Goal: Transaction & Acquisition: Purchase product/service

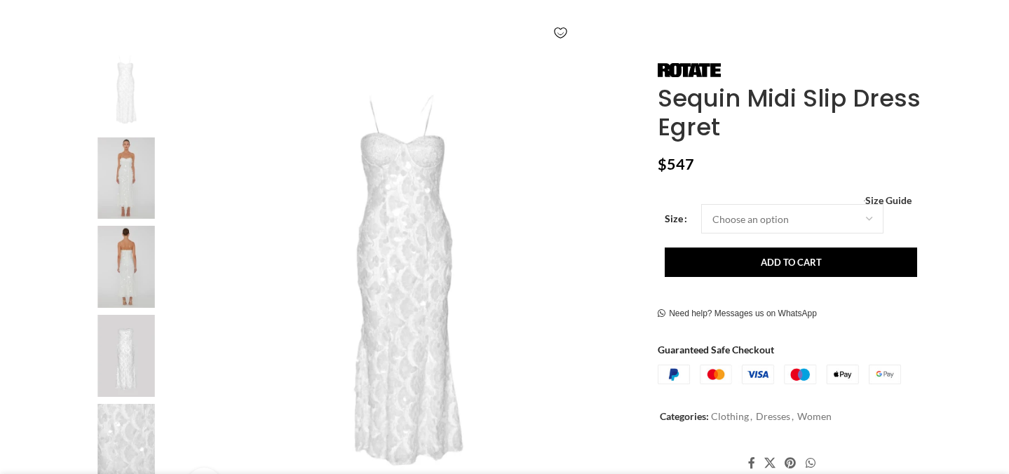
scroll to position [237, 0]
click at [133, 187] on img at bounding box center [126, 174] width 86 height 82
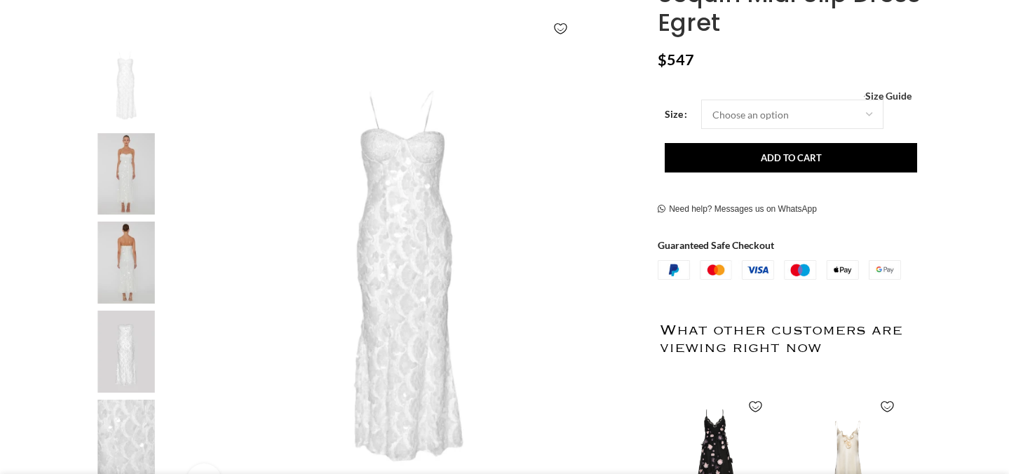
click at [121, 239] on img at bounding box center [126, 263] width 86 height 82
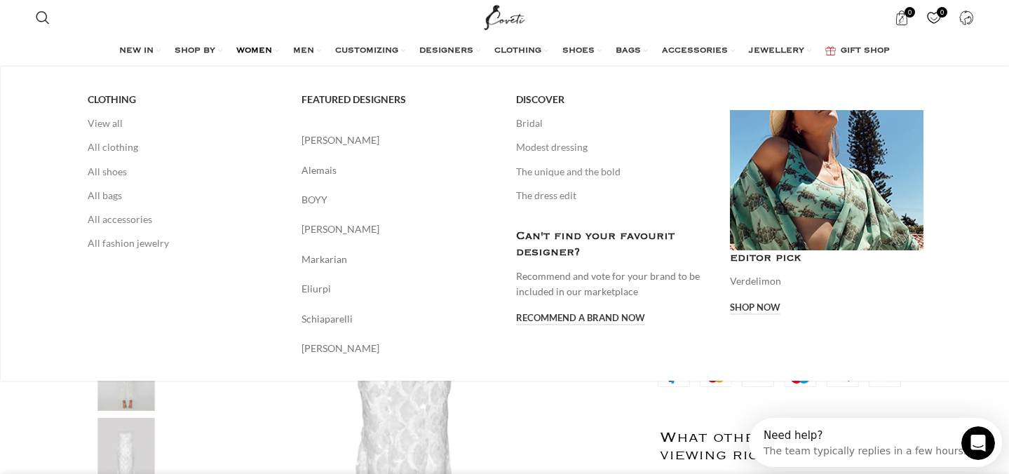
scroll to position [0, 0]
click at [269, 54] on span "WOMEN" at bounding box center [254, 51] width 36 height 11
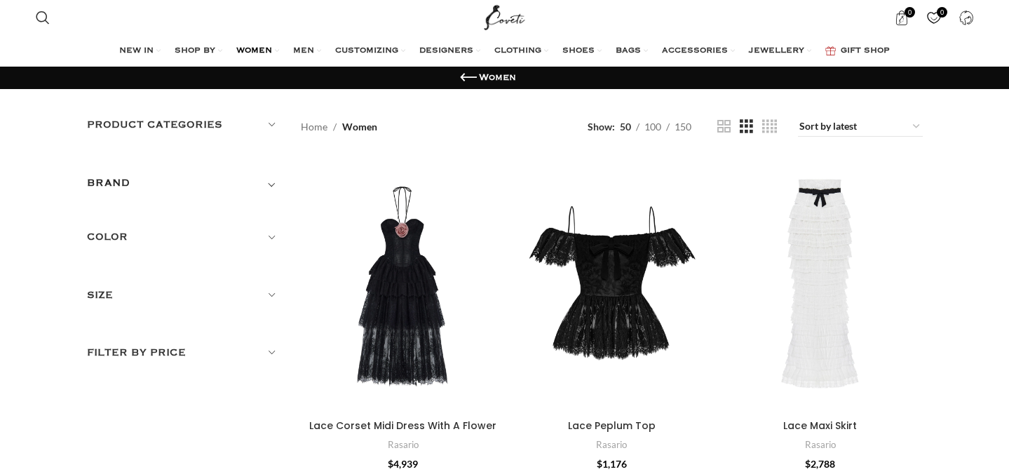
click at [273, 49] on link "WOMEN" at bounding box center [257, 51] width 43 height 28
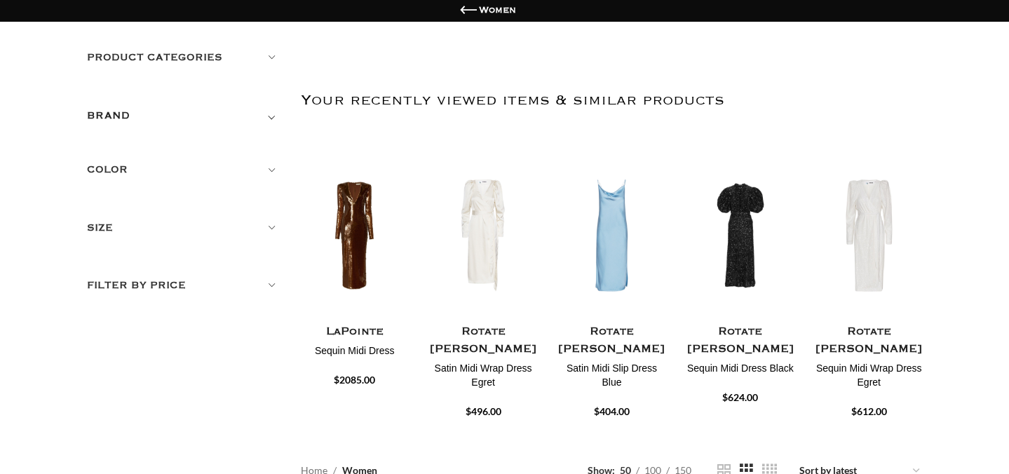
scroll to position [91, 0]
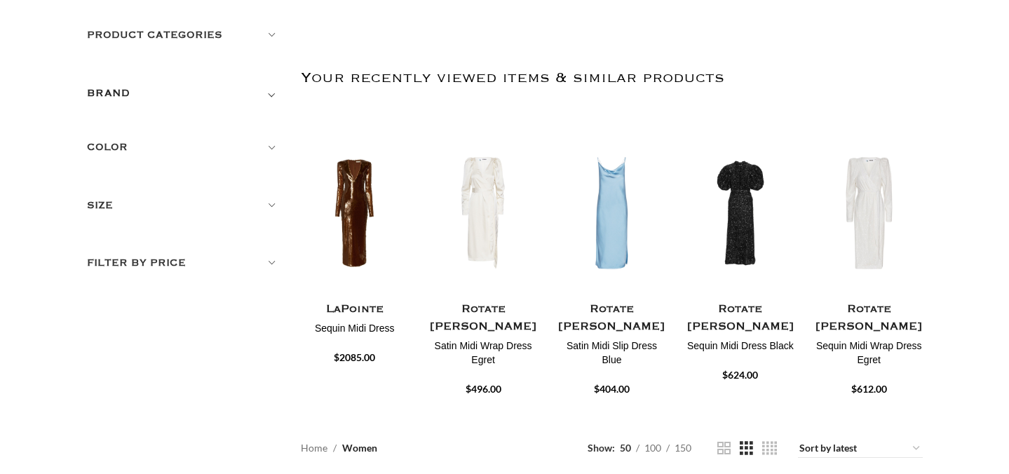
click at [190, 35] on h5 "Product categories" at bounding box center [184, 34] width 194 height 15
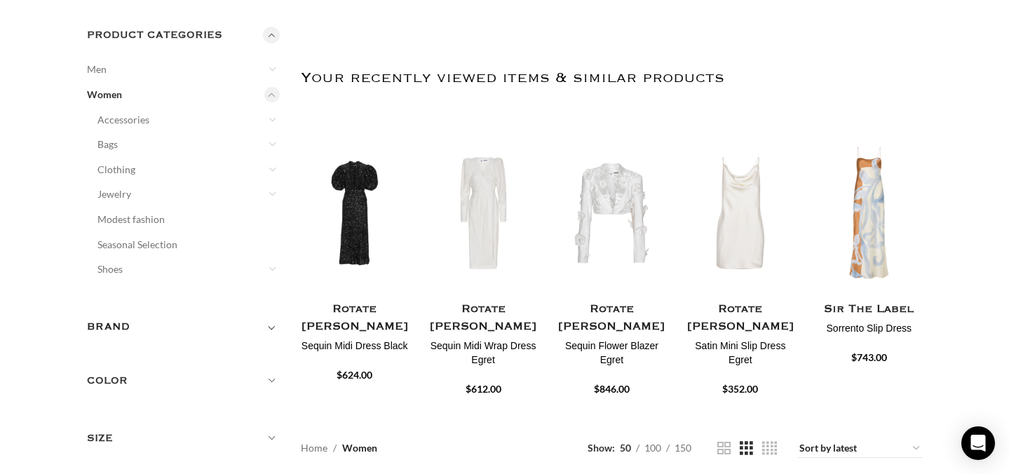
click at [121, 93] on link "Women" at bounding box center [175, 94] width 176 height 25
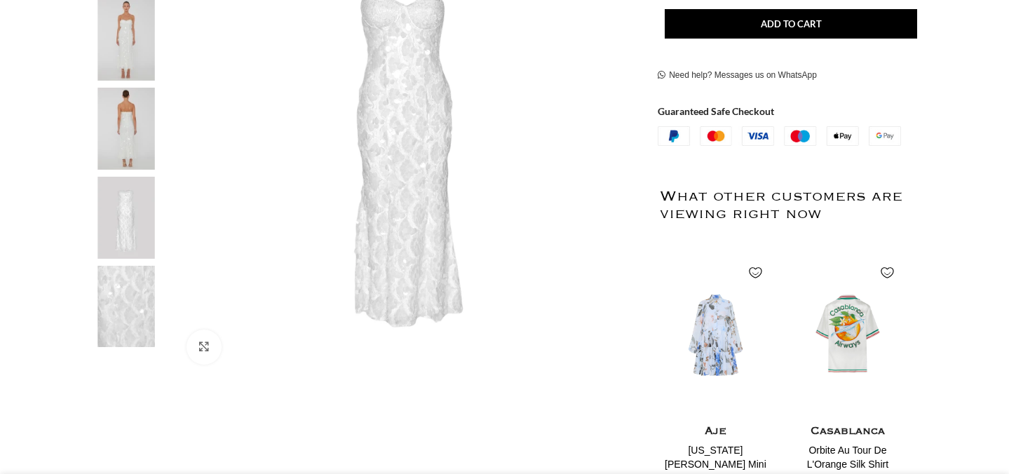
scroll to position [365, 0]
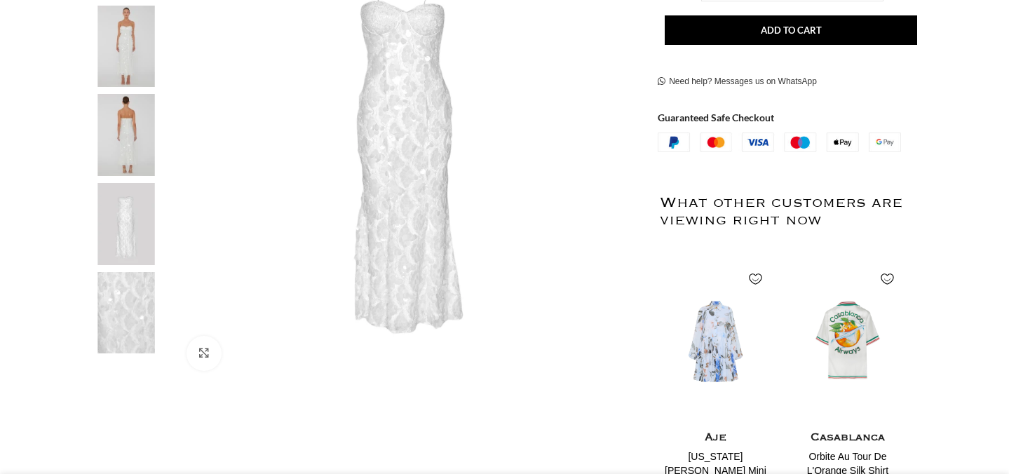
click at [128, 142] on img at bounding box center [126, 135] width 86 height 82
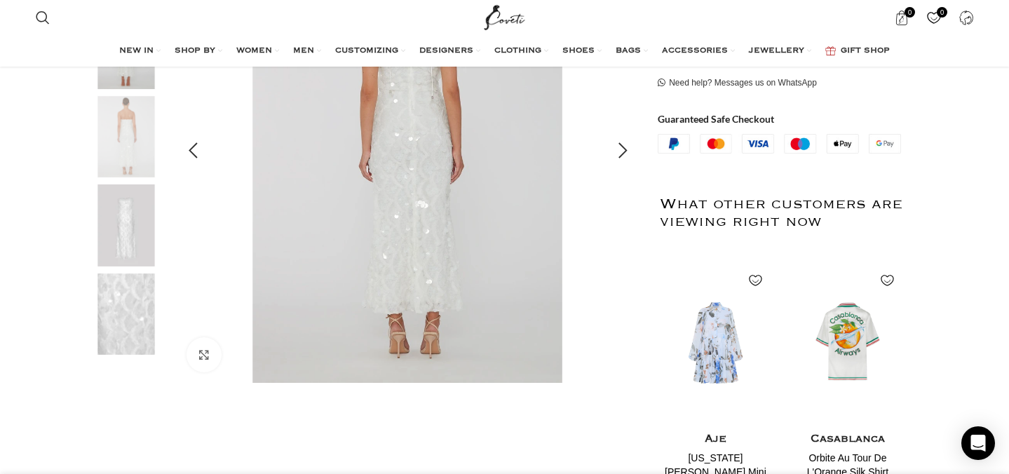
scroll to position [309, 0]
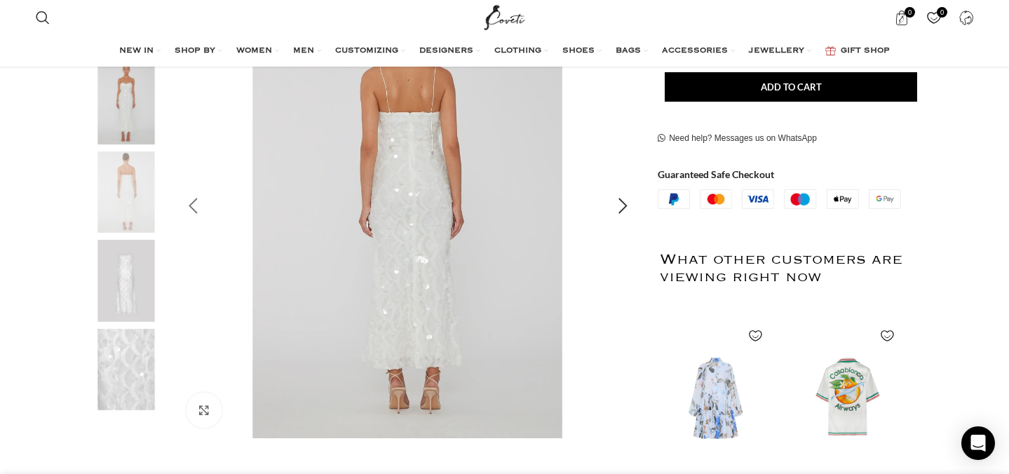
click at [195, 211] on div "Previous slide" at bounding box center [193, 206] width 35 height 35
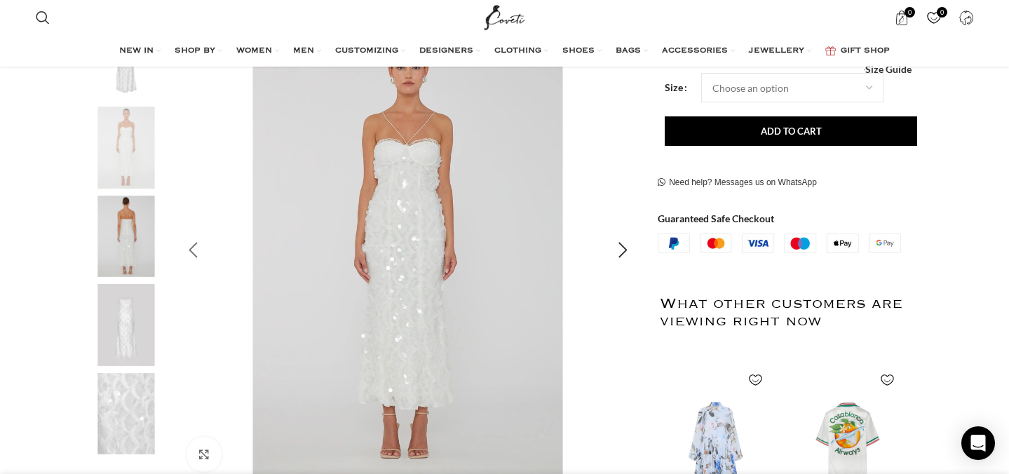
scroll to position [257, 0]
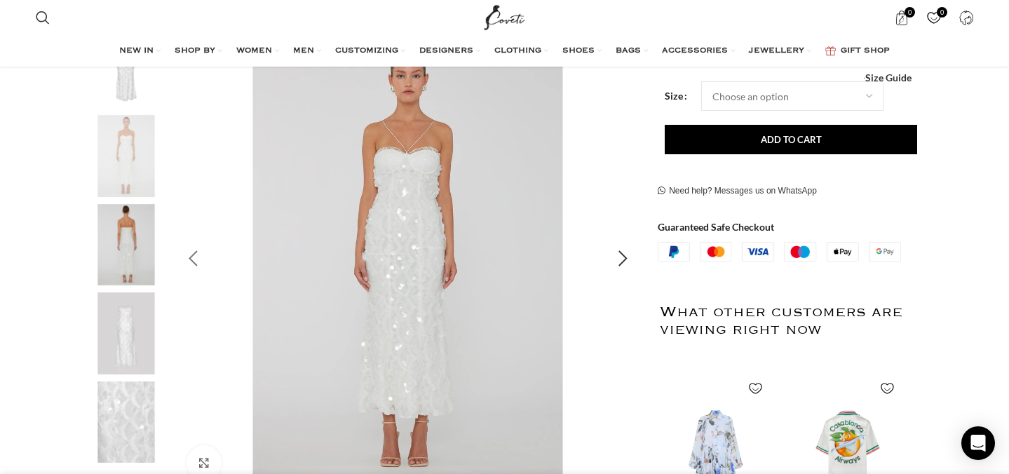
click at [190, 255] on div "Previous slide" at bounding box center [193, 258] width 35 height 35
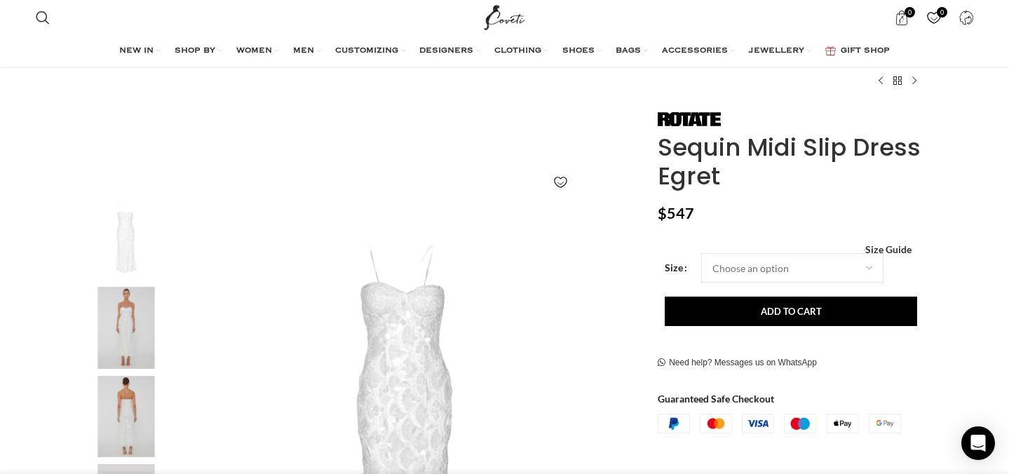
scroll to position [83, 0]
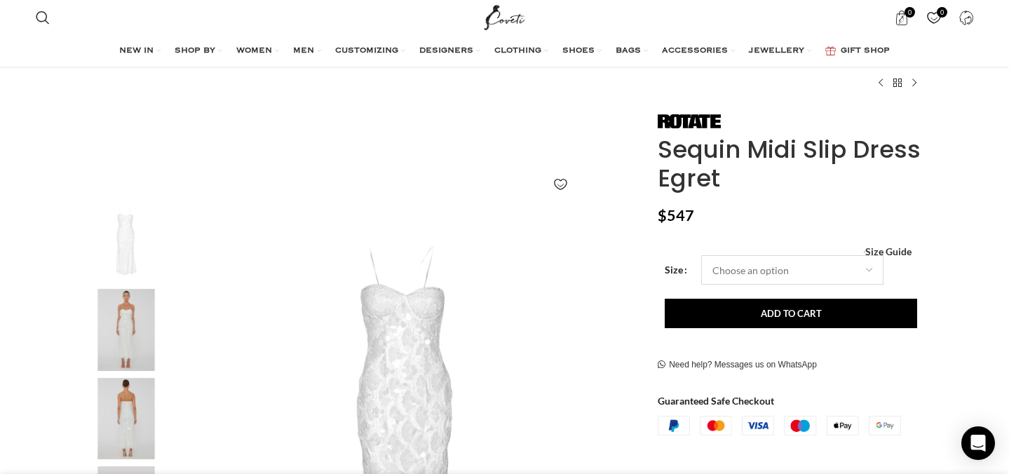
click at [762, 262] on select "Choose an option 4 UK 6 UK 8 UK 10 UK 12 UK 14 UK" at bounding box center [792, 269] width 182 height 29
click at [701, 255] on select "Choose an option 4 UK 6 UK 8 UK 10 UK 12 UK 14 UK" at bounding box center [792, 269] width 182 height 29
select select "4-[GEOGRAPHIC_DATA]"
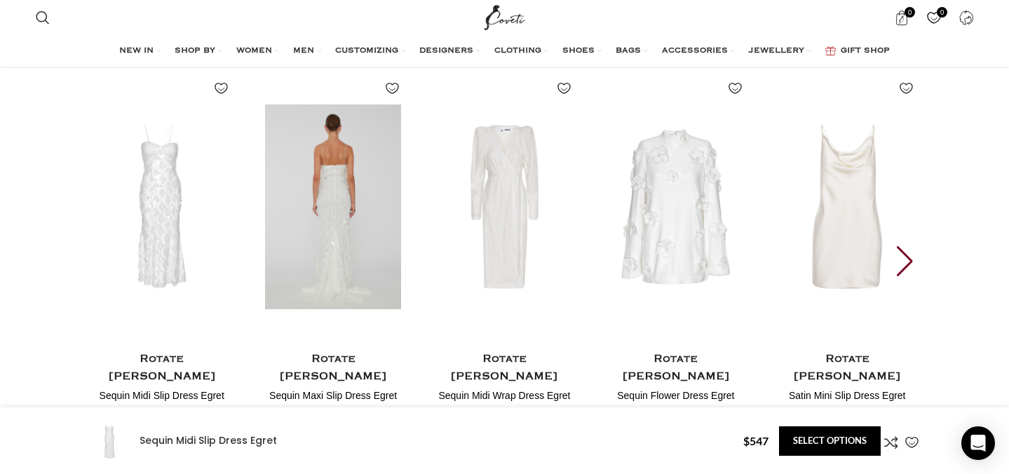
scroll to position [2019, 0]
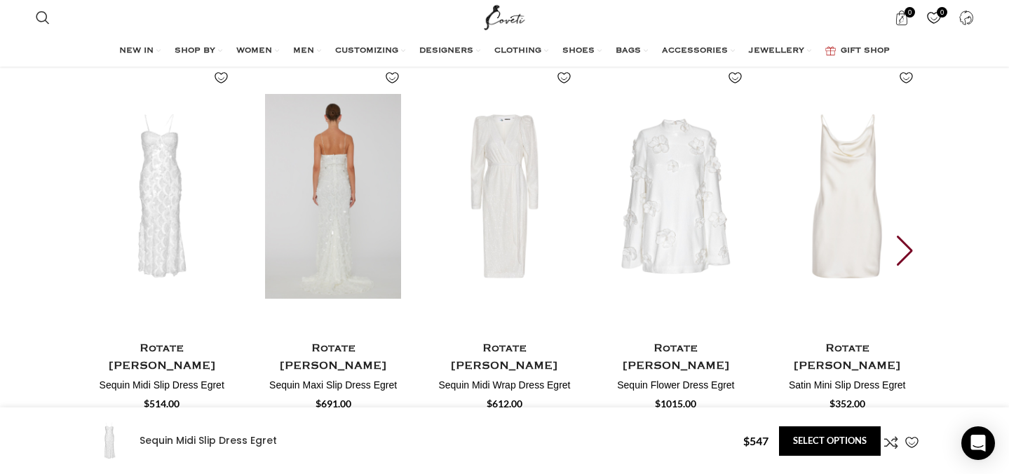
click at [331, 340] on h4 "Rotate [PERSON_NAME]" at bounding box center [333, 357] width 150 height 35
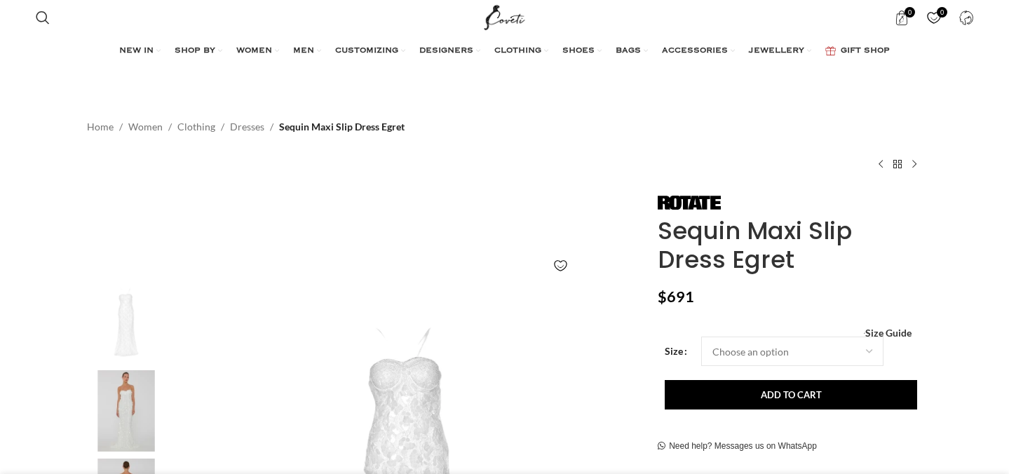
scroll to position [16, 0]
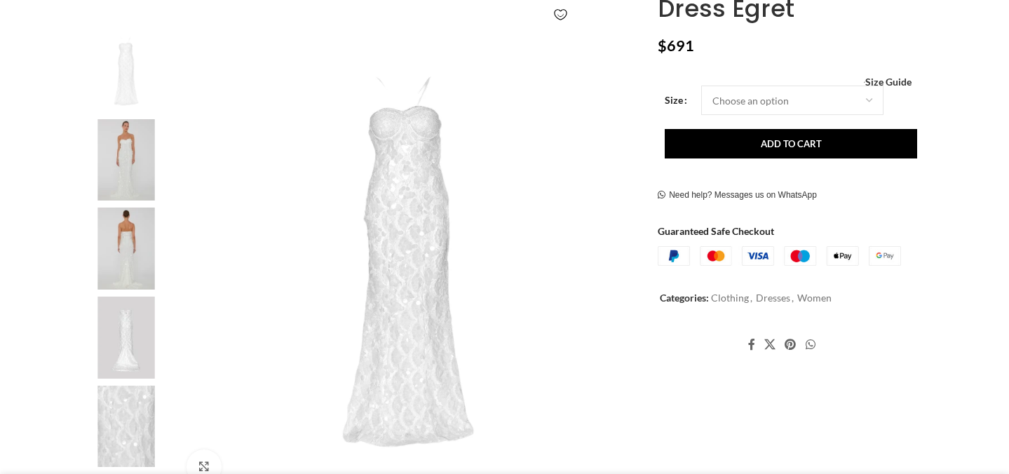
scroll to position [274, 0]
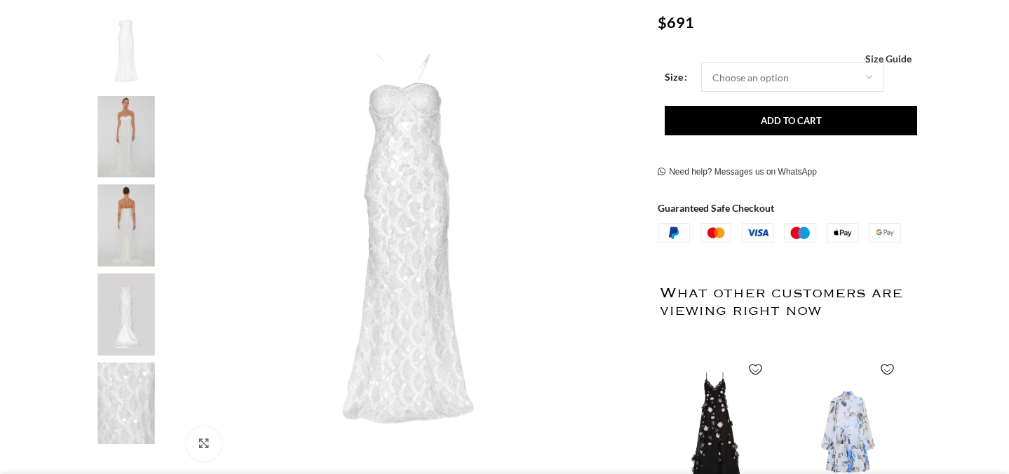
click at [130, 166] on img at bounding box center [126, 137] width 86 height 82
click at [127, 197] on img at bounding box center [126, 225] width 86 height 82
click at [128, 215] on img at bounding box center [126, 225] width 86 height 82
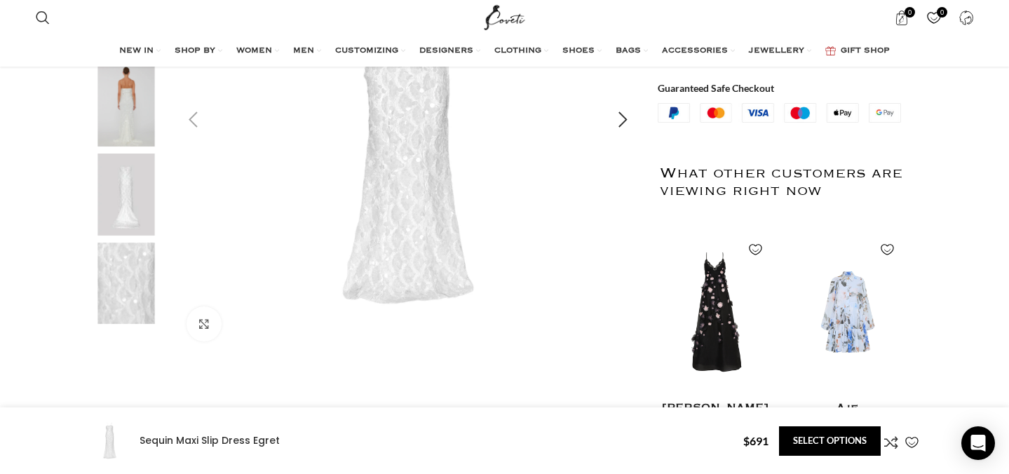
scroll to position [412, 0]
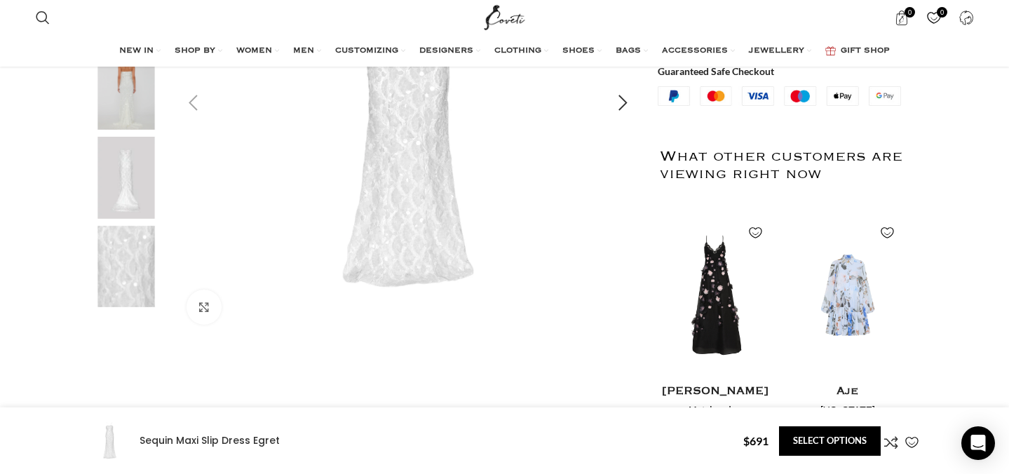
click at [196, 103] on div "Previous slide" at bounding box center [193, 103] width 35 height 35
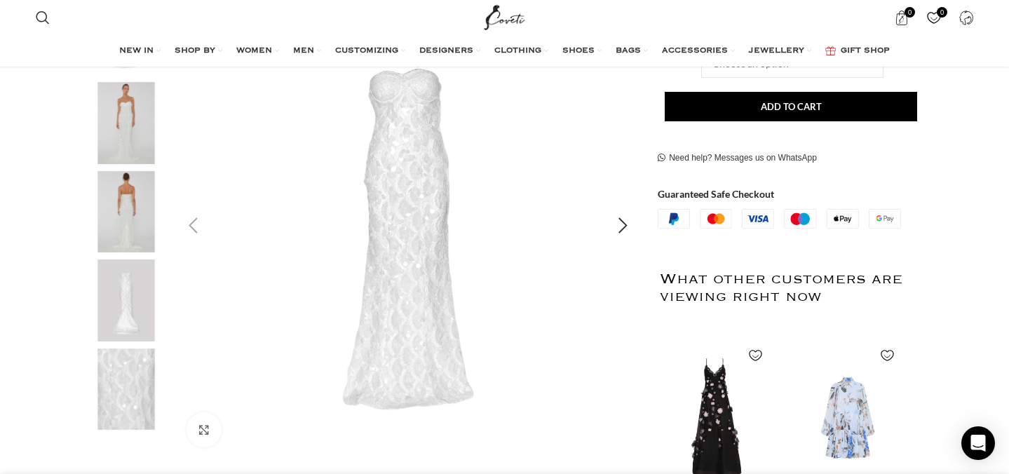
scroll to position [256, 0]
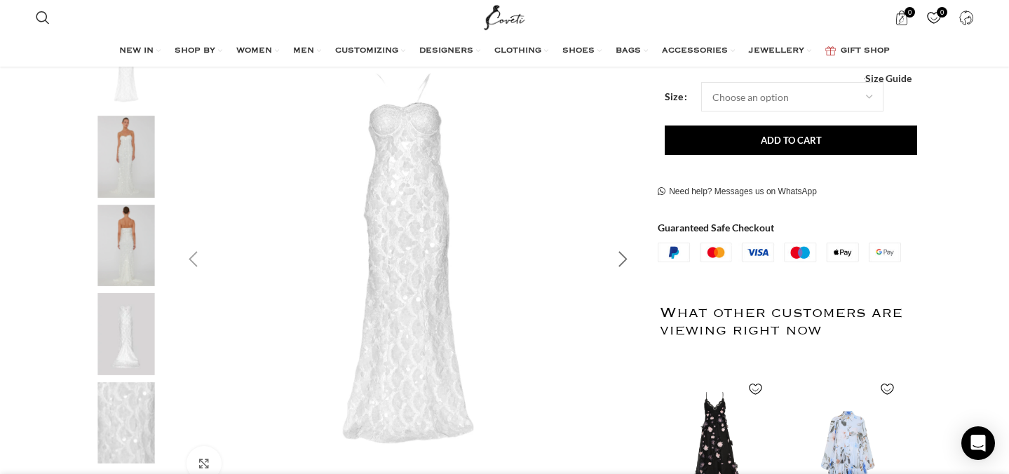
click at [621, 264] on div "Next slide" at bounding box center [622, 259] width 35 height 35
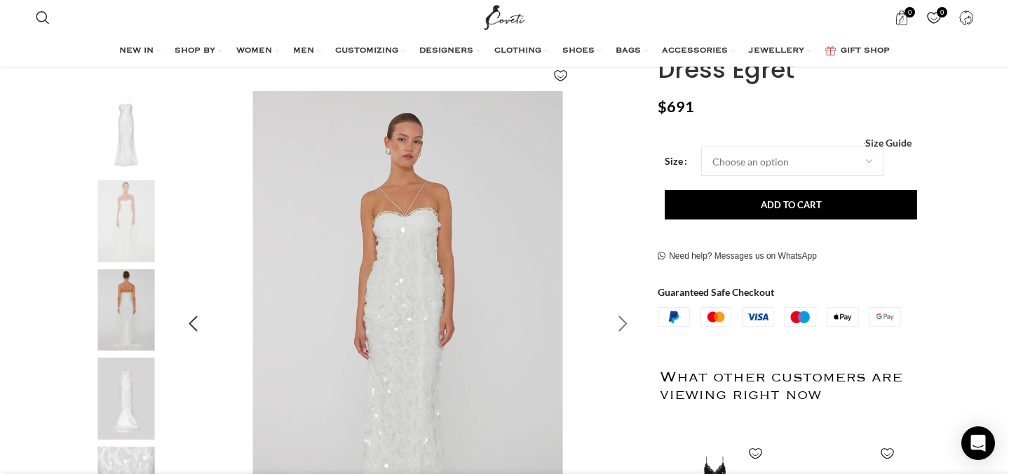
scroll to position [0, 147]
click at [617, 323] on div "Next slide" at bounding box center [622, 323] width 35 height 35
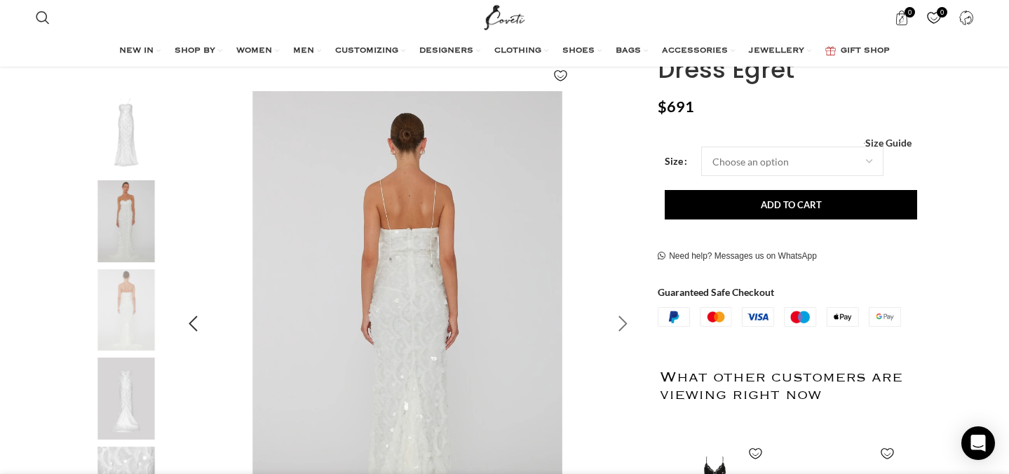
scroll to position [257, 0]
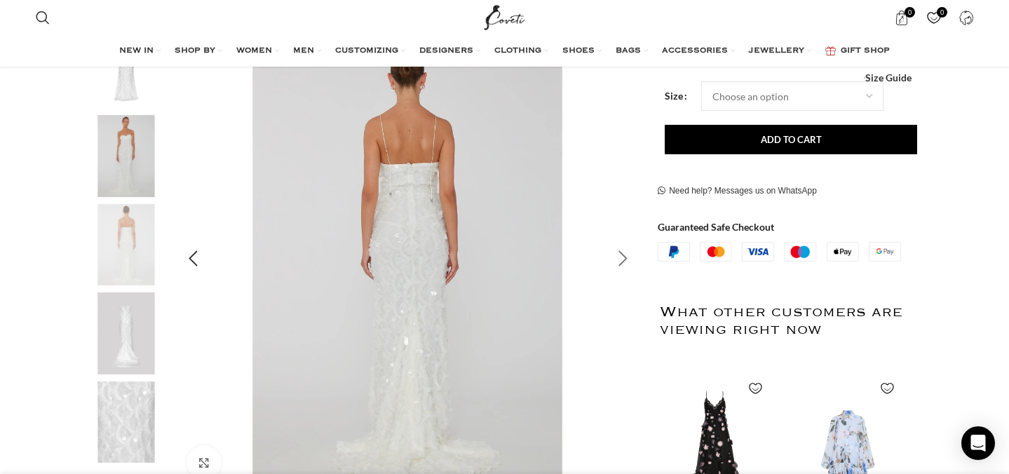
click at [624, 254] on div "Next slide" at bounding box center [622, 258] width 35 height 35
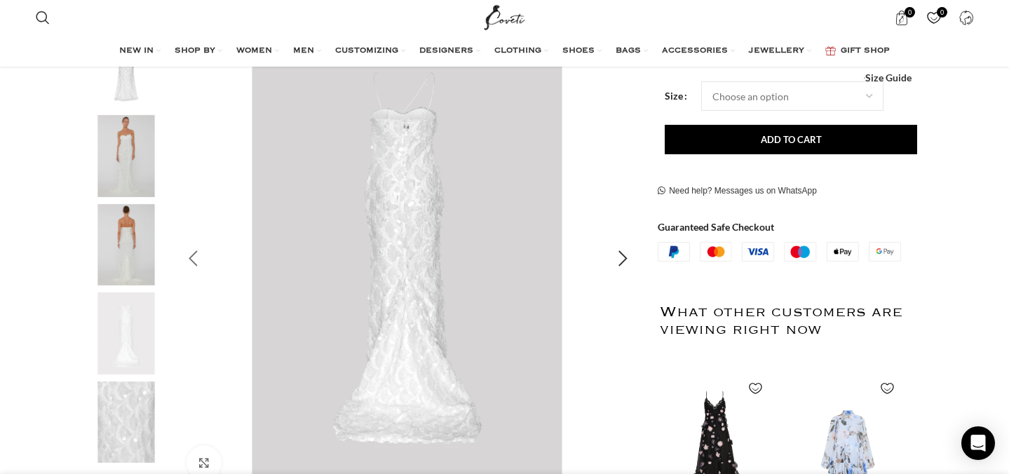
click at [187, 249] on div "Previous slide" at bounding box center [193, 258] width 35 height 35
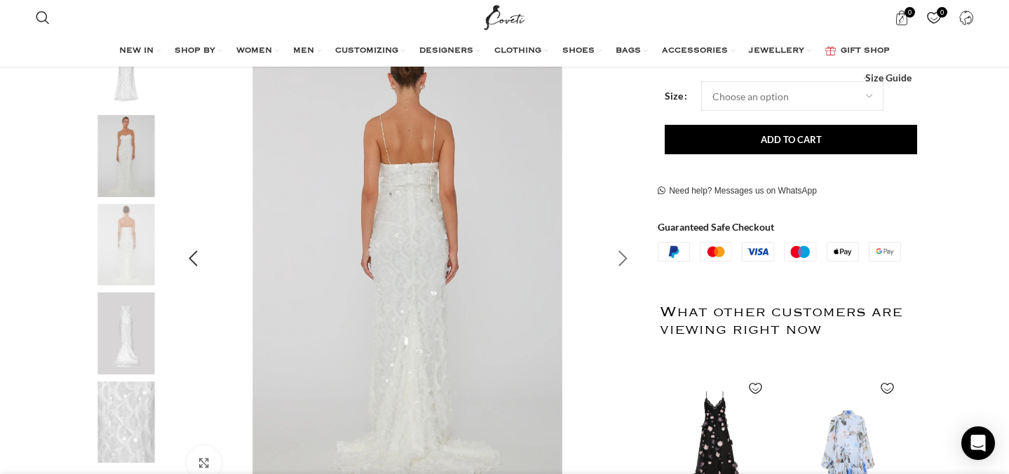
click at [622, 255] on div "Next slide" at bounding box center [622, 258] width 35 height 35
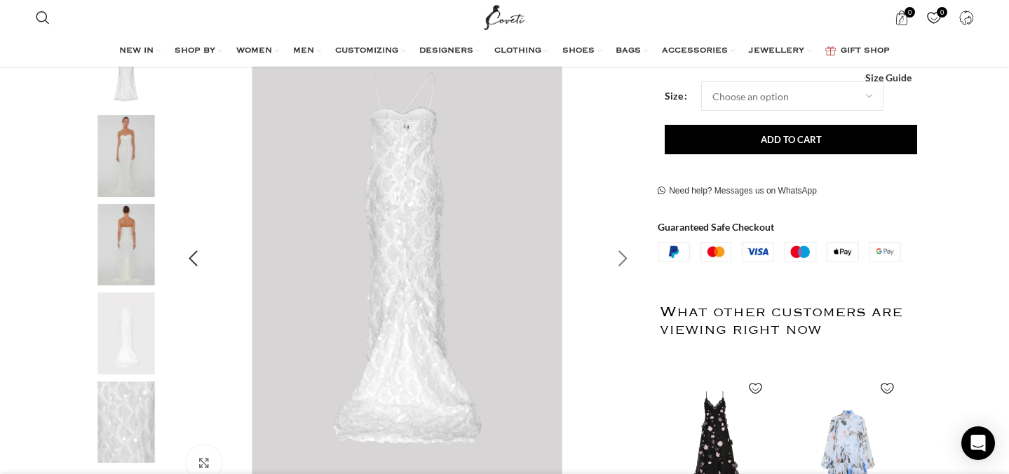
click at [622, 255] on div "Next slide" at bounding box center [622, 258] width 35 height 35
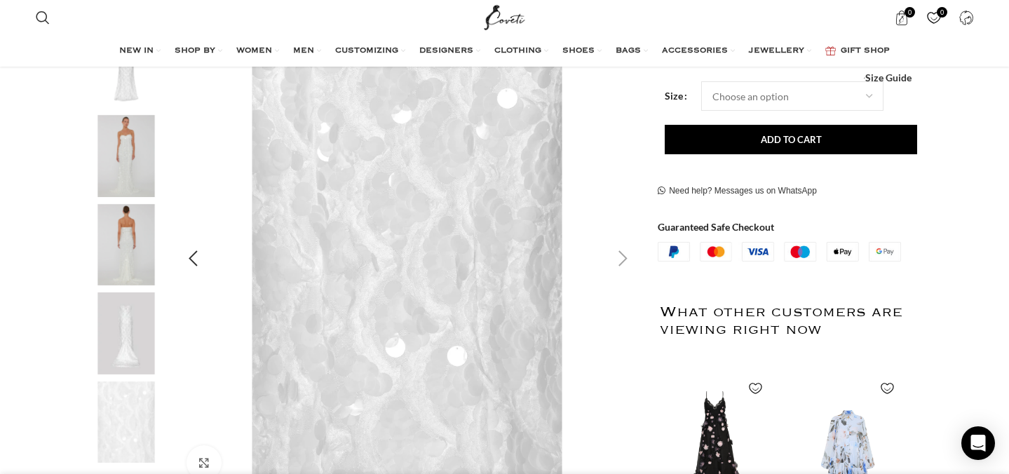
click at [622, 255] on div "Next slide" at bounding box center [622, 258] width 35 height 35
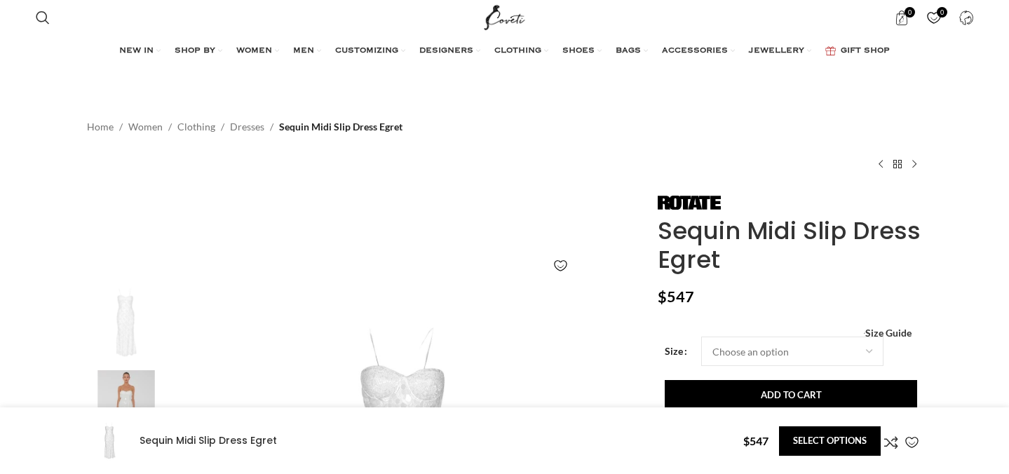
select select "4-[GEOGRAPHIC_DATA]"
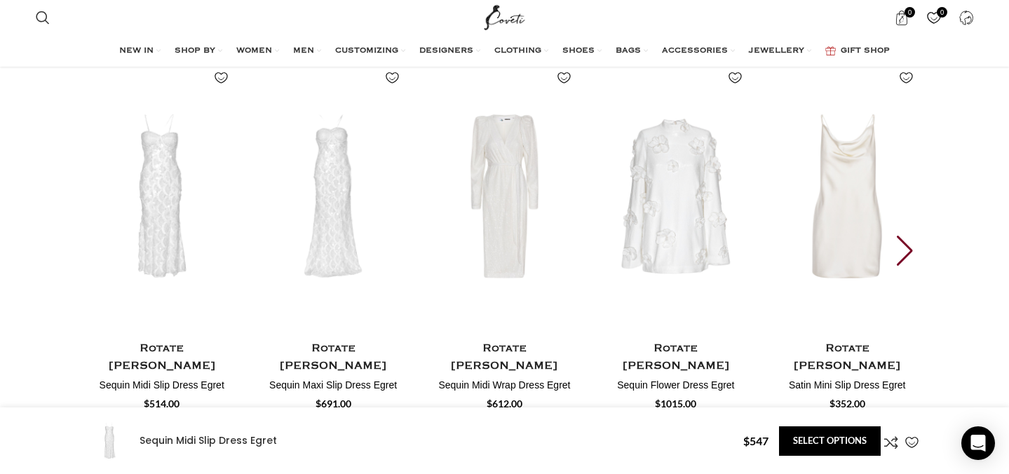
scroll to position [0, 147]
